Goal: Check status: Check status

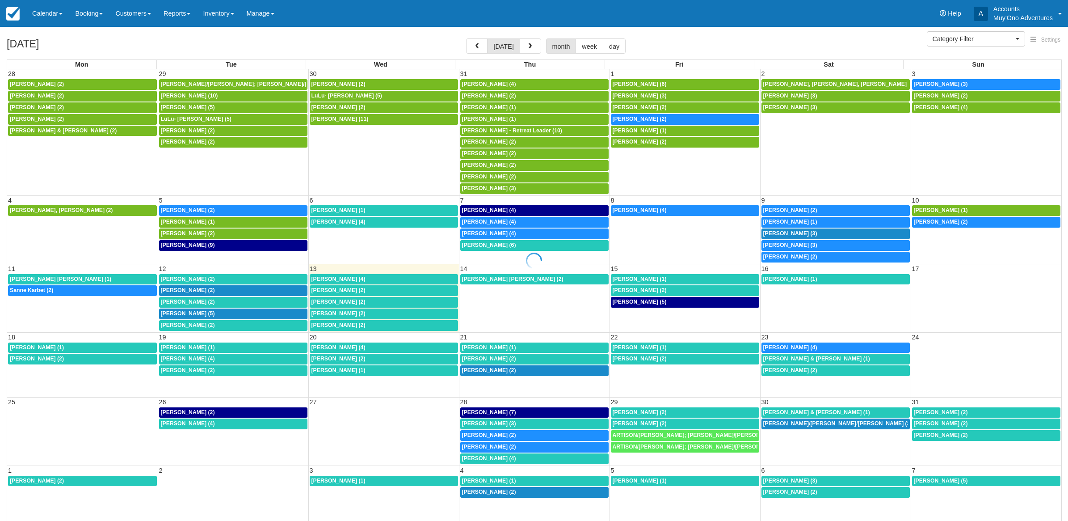
select select
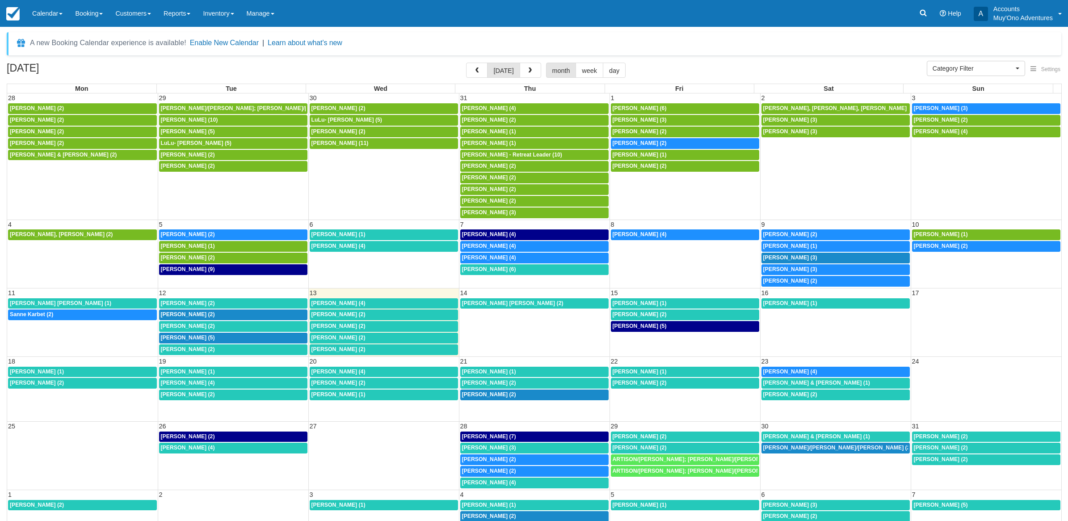
select select
click at [913, 110] on span "Charlotte Daris (3)" at bounding box center [934, 108] width 54 height 6
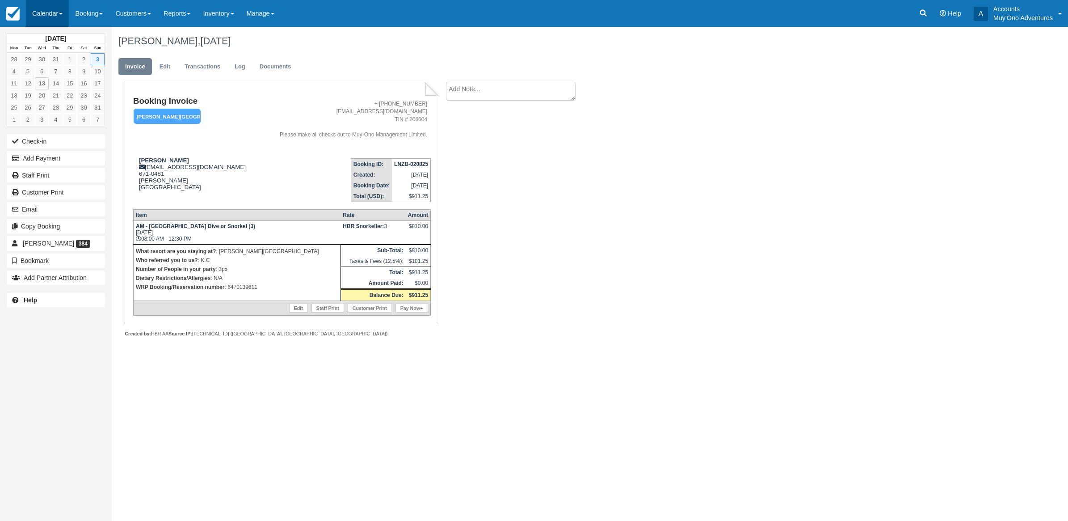
click at [28, 14] on link "Calendar" at bounding box center [47, 13] width 43 height 27
click at [52, 77] on link "Month" at bounding box center [61, 84] width 71 height 19
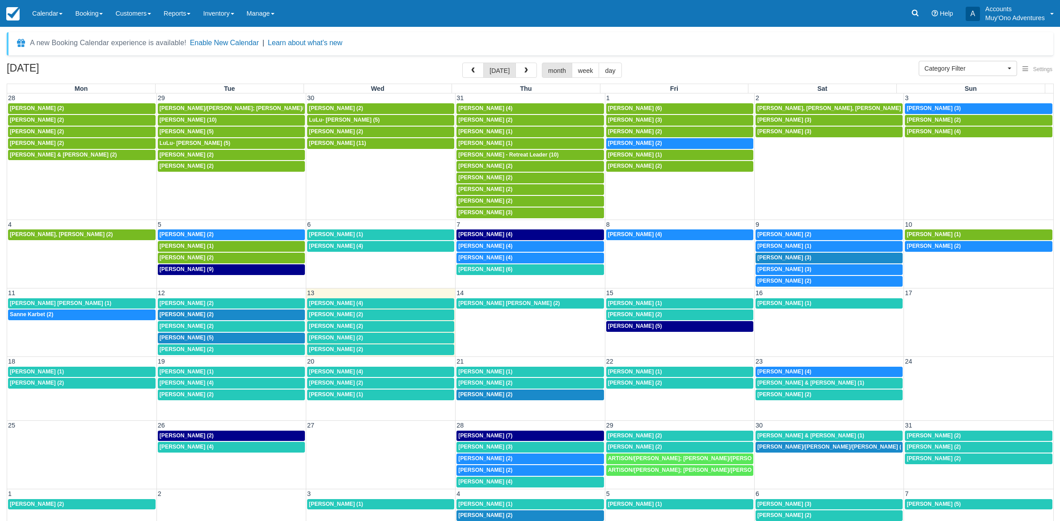
select select
click at [334, 236] on span "[PERSON_NAME] (1)" at bounding box center [336, 234] width 54 height 6
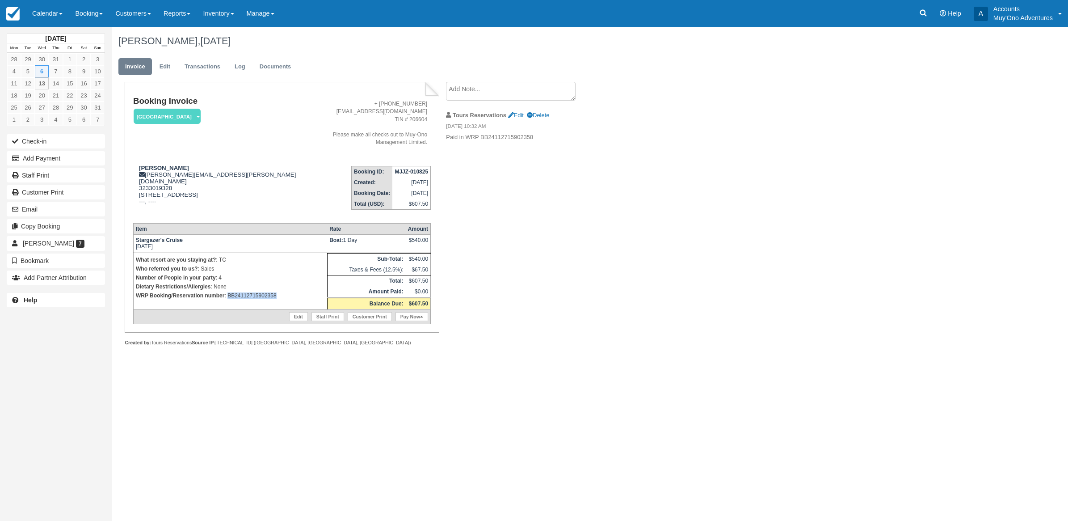
drag, startPoint x: 285, startPoint y: 300, endPoint x: 227, endPoint y: 298, distance: 57.7
click at [227, 298] on td "What resort are you staying at? : TC Who referred you to us? : Sales Number of …" at bounding box center [230, 281] width 194 height 56
copy p "BB24112715902358"
